Goal: Task Accomplishment & Management: Manage account settings

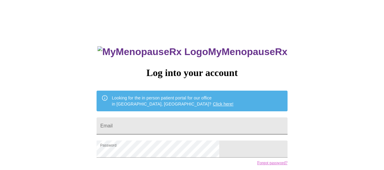
click at [181, 122] on input "Email" at bounding box center [191, 125] width 190 height 17
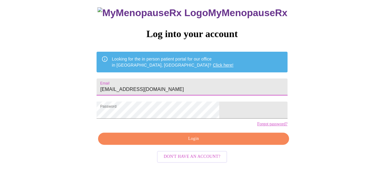
type input "[EMAIL_ADDRESS][DOMAIN_NAME]"
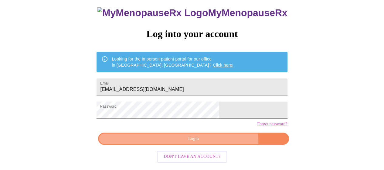
click at [212, 145] on button "Login" at bounding box center [193, 138] width 190 height 12
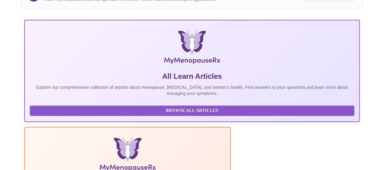
scroll to position [121, 0]
